Goal: Navigation & Orientation: Find specific page/section

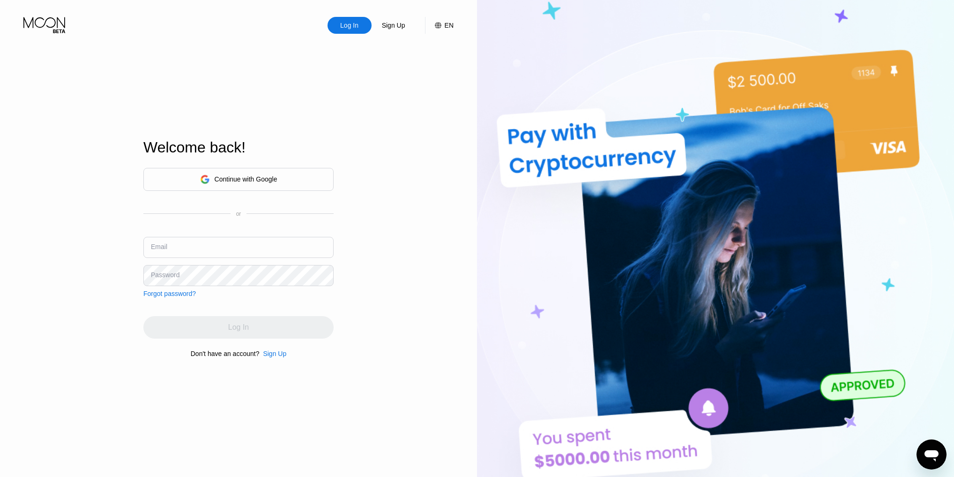
click at [245, 154] on div "Welcome back!" at bounding box center [238, 147] width 190 height 17
click at [234, 181] on div "Continue with Google" at bounding box center [246, 178] width 63 height 7
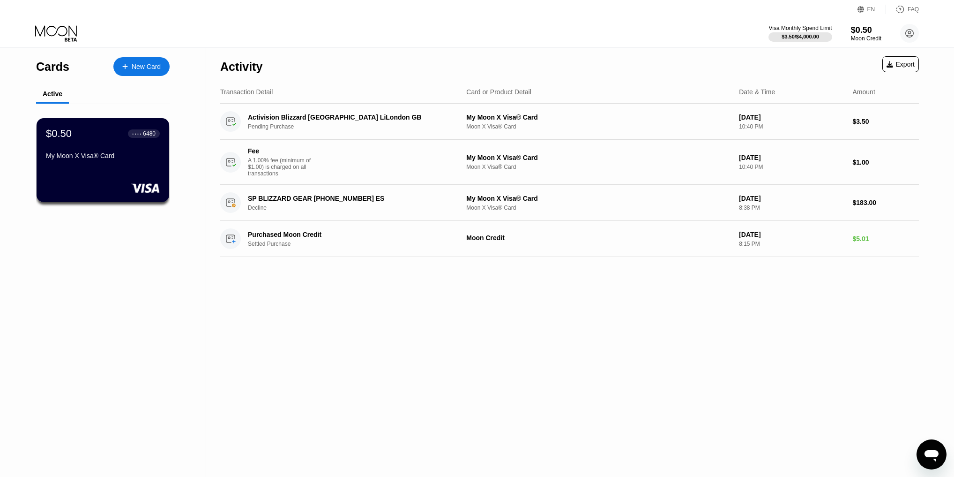
click at [545, 53] on div "Activity Export" at bounding box center [569, 64] width 699 height 33
